Goal: Information Seeking & Learning: Check status

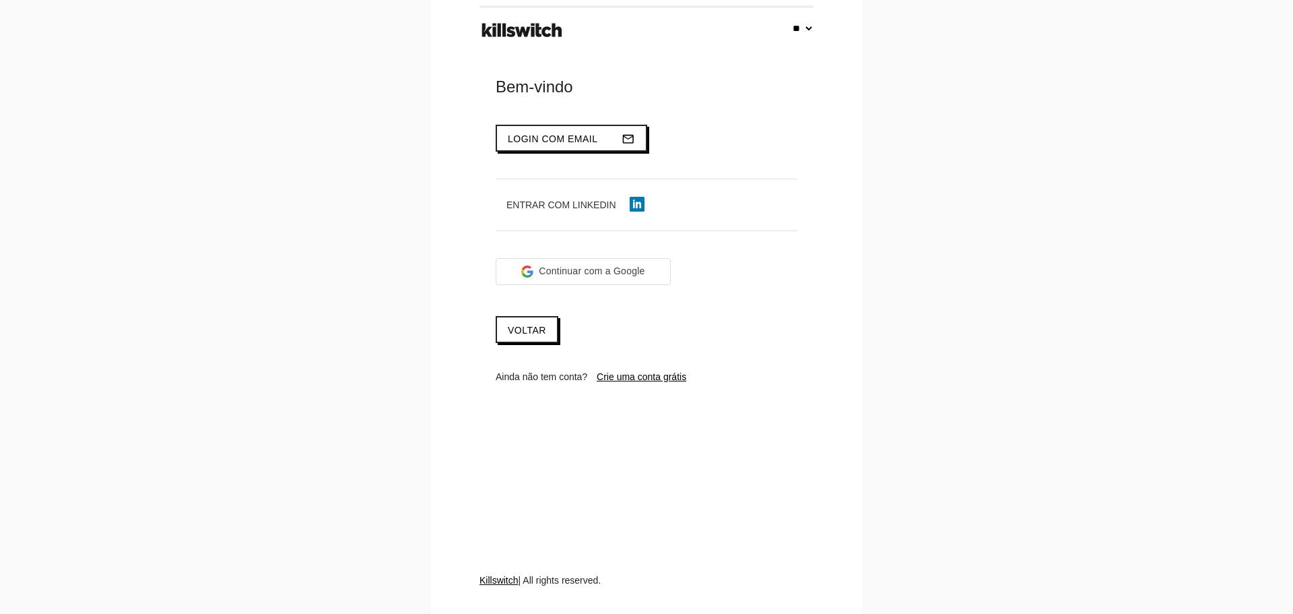
select select "**"
type input "**********"
click at [593, 137] on button "Login com email mail_outline" at bounding box center [572, 138] width 152 height 27
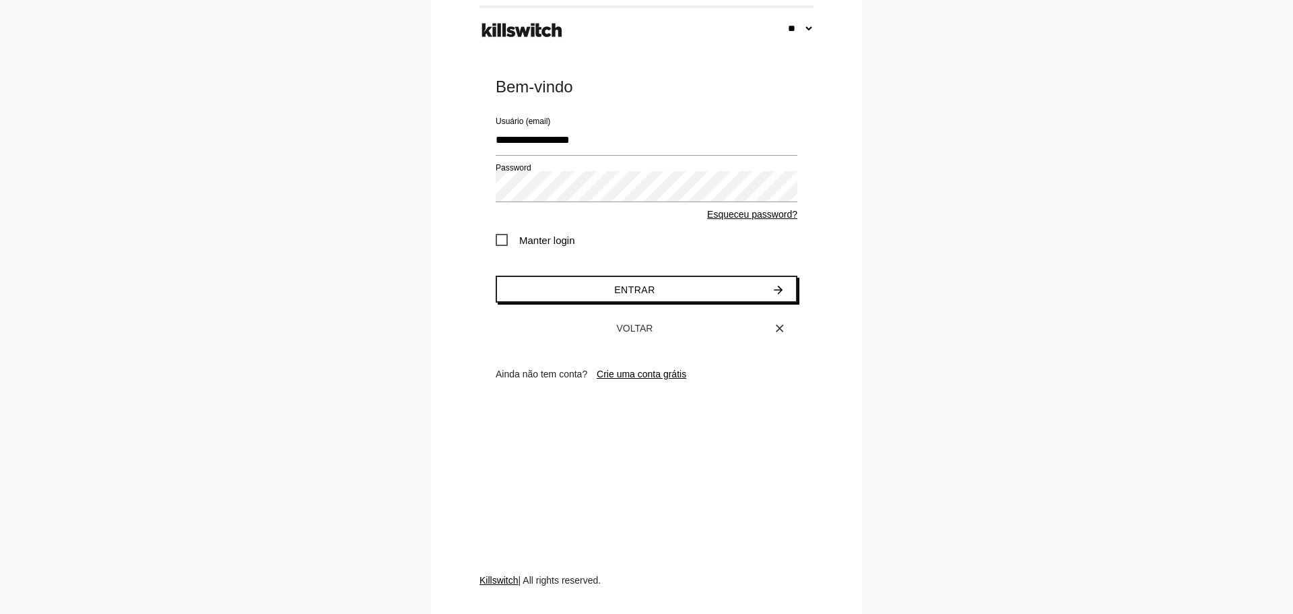
click at [508, 240] on span "Manter login" at bounding box center [535, 240] width 79 height 17
click at [552, 280] on button "Entrar arrow_forward" at bounding box center [647, 288] width 302 height 27
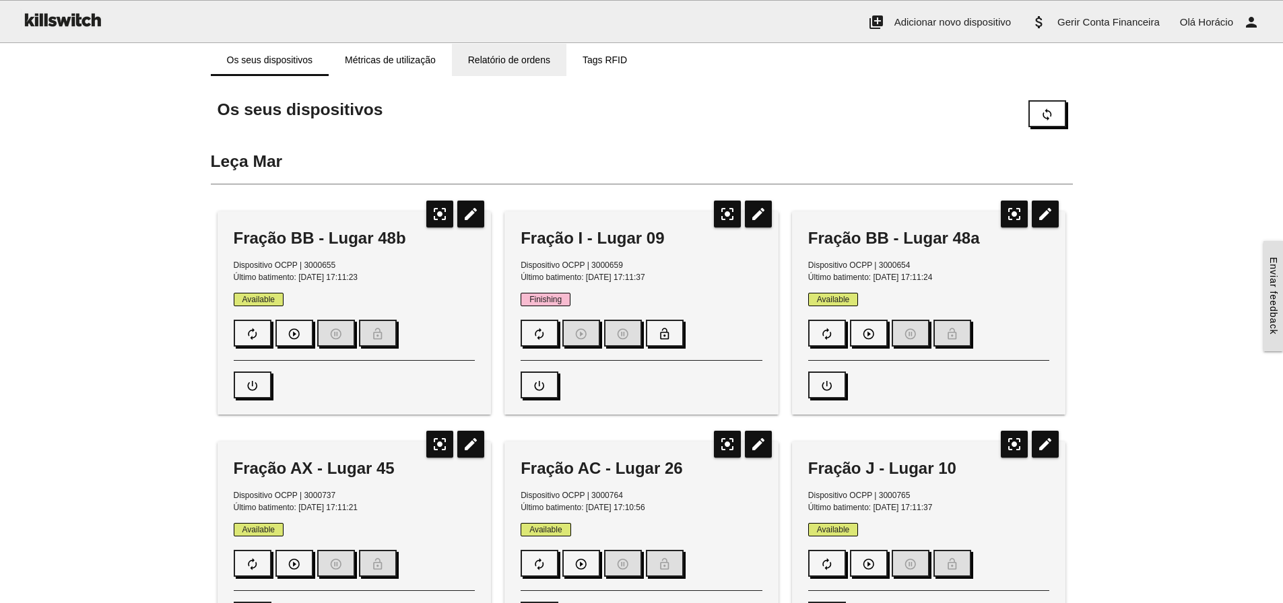
click at [506, 55] on link "Relatório de ordens" at bounding box center [509, 60] width 114 height 32
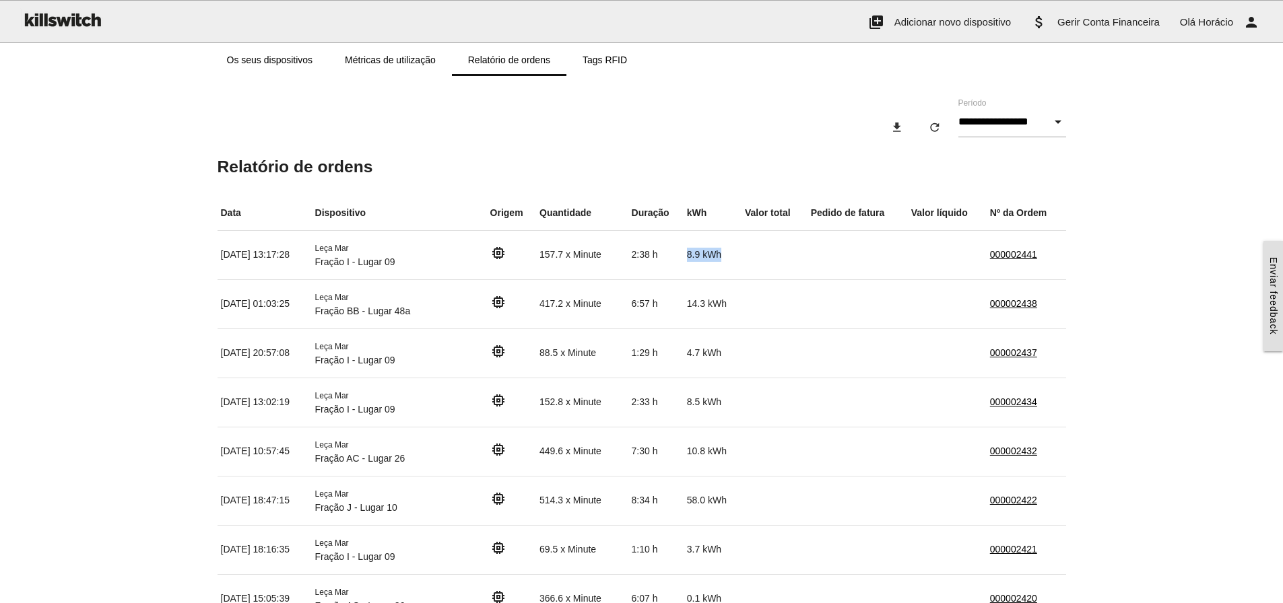
drag, startPoint x: 702, startPoint y: 257, endPoint x: 754, endPoint y: 256, distance: 51.9
click at [754, 256] on tr "[DATE] 13:17:28 Leça Mar Fração I - Lugar 09 memory 157.7 x Minute 2:38 h 8.9 k…" at bounding box center [642, 254] width 849 height 49
click at [754, 256] on td at bounding box center [775, 254] width 66 height 49
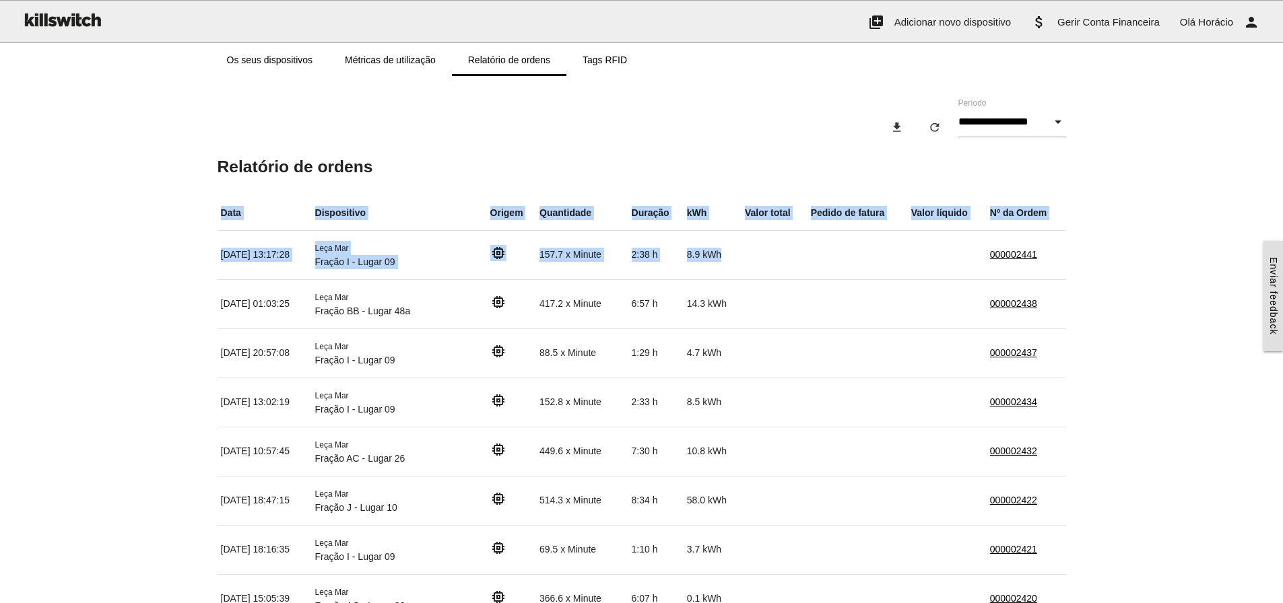
drag, startPoint x: 746, startPoint y: 255, endPoint x: 172, endPoint y: 251, distance: 573.9
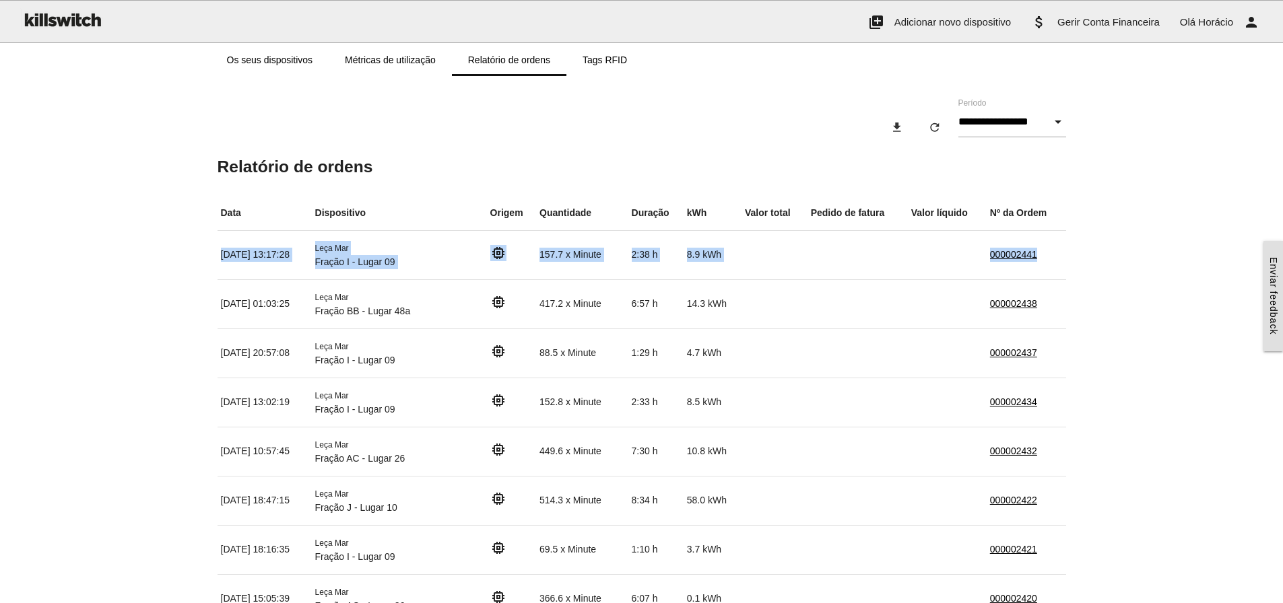
drag, startPoint x: 223, startPoint y: 253, endPoint x: 1065, endPoint y: 255, distance: 841.9
click at [1065, 255] on tr "[DATE] 13:17:28 Leça Mar Fração I - Lugar 09 memory 157.7 x Minute 2:38 h 8.9 k…" at bounding box center [642, 254] width 849 height 49
click at [1065, 255] on td "000002441" at bounding box center [1026, 254] width 79 height 49
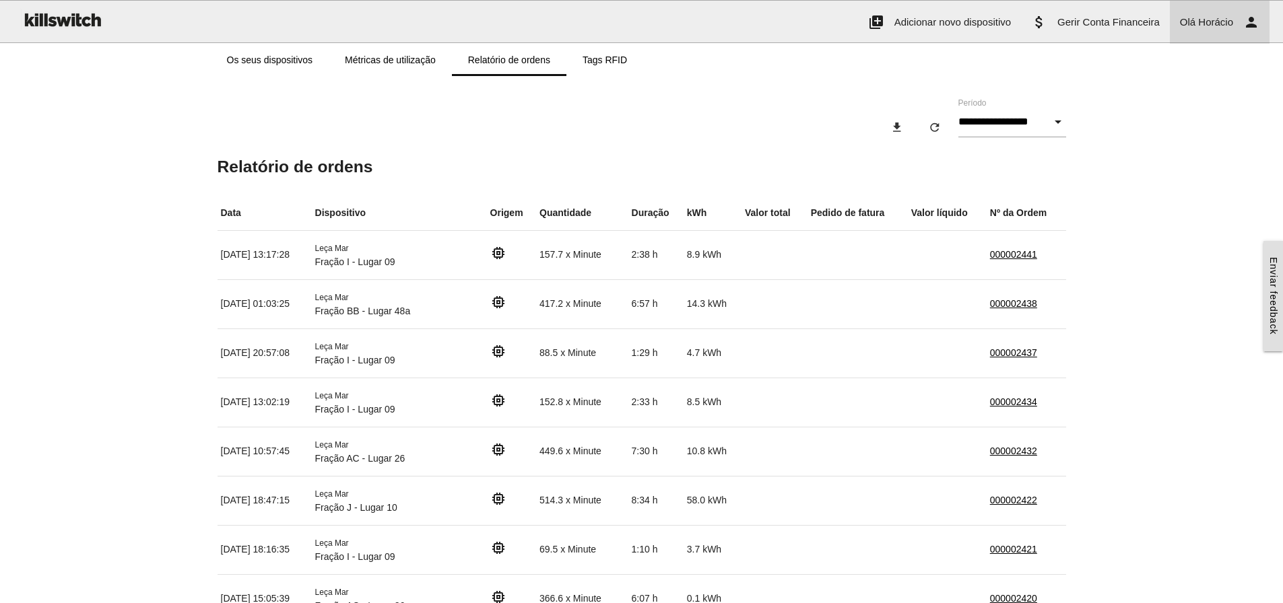
click at [1200, 23] on span "Horácio" at bounding box center [1215, 21] width 35 height 11
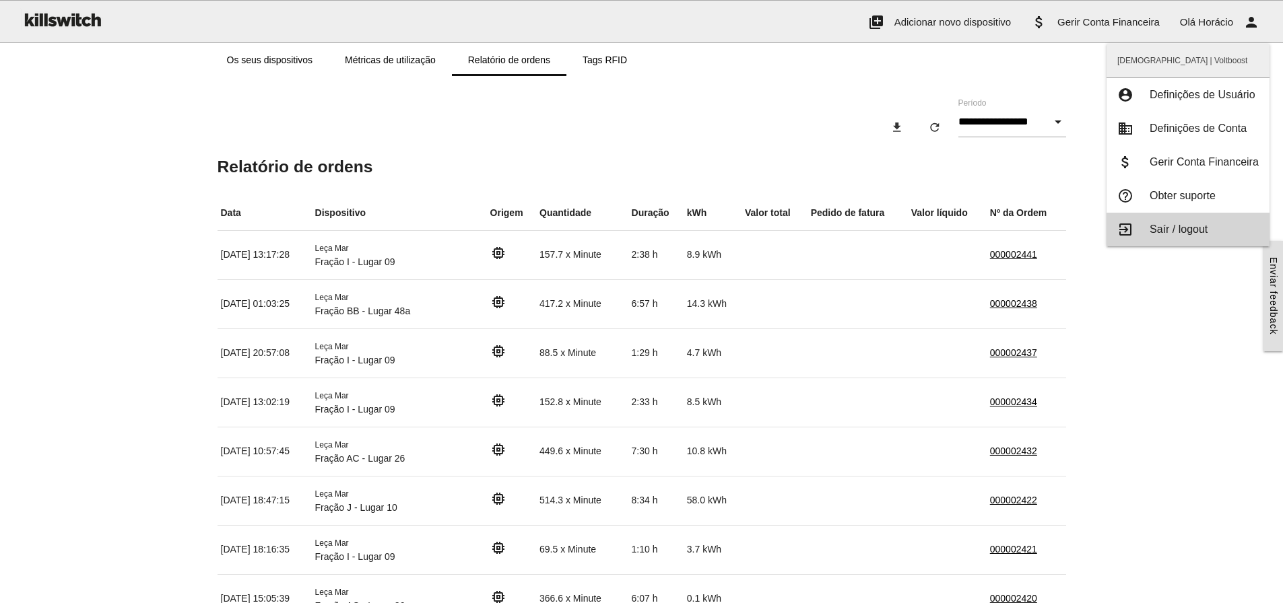
click at [1186, 224] on span "Saír / logout" at bounding box center [1179, 229] width 58 height 11
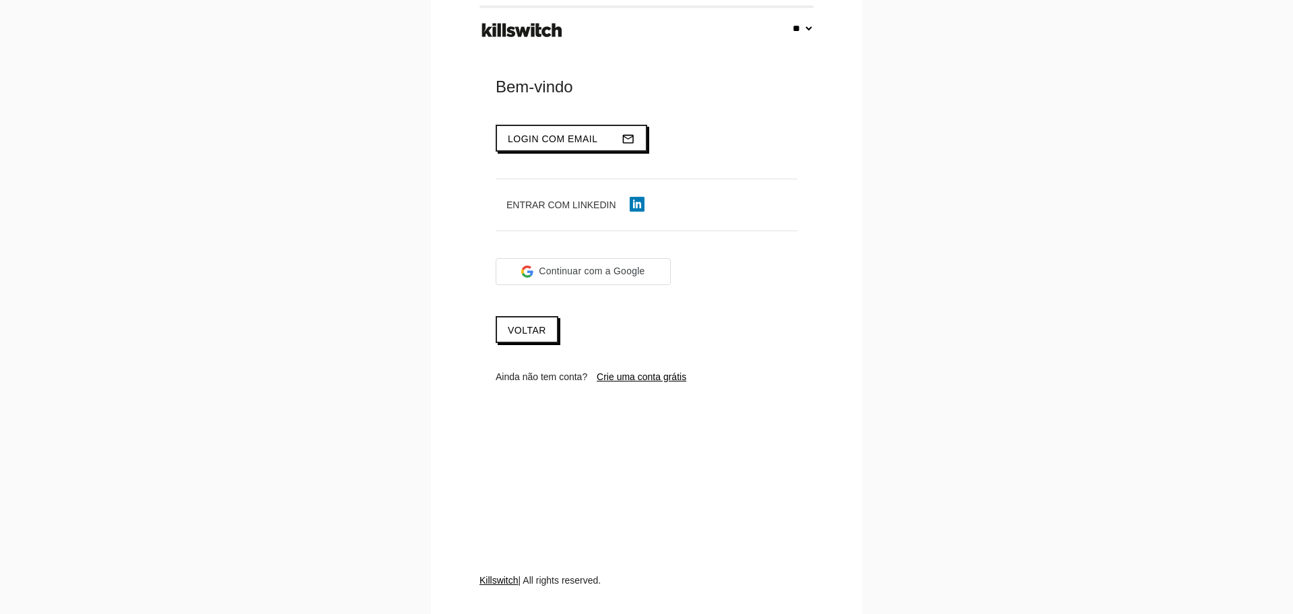
select select "**"
